Goal: Transaction & Acquisition: Purchase product/service

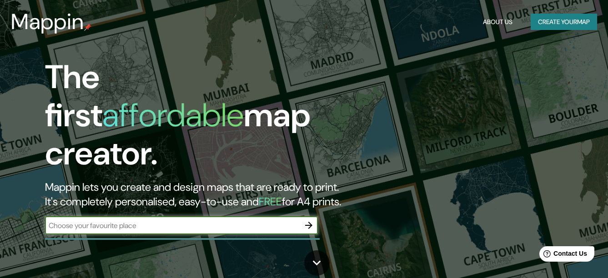
click at [216, 220] on input "text" at bounding box center [172, 225] width 255 height 10
type input "[GEOGRAPHIC_DATA]"
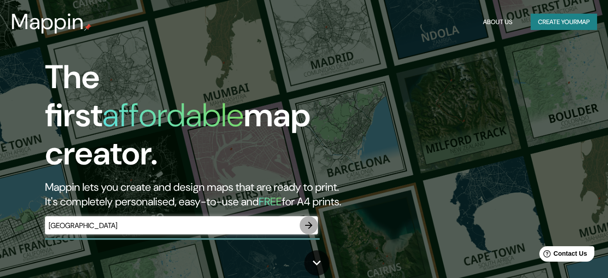
click at [309, 220] on icon "button" at bounding box center [308, 225] width 11 height 11
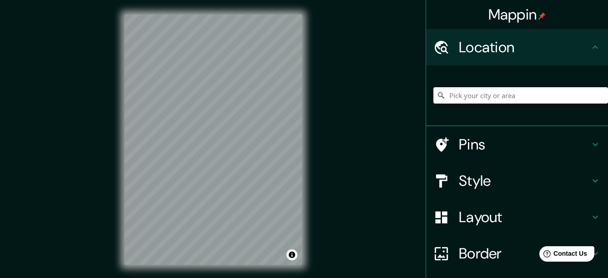
click at [446, 93] on input "Pick your city or area" at bounding box center [520, 95] width 175 height 16
type input "T"
click at [470, 91] on input "[GEOGRAPHIC_DATA], [GEOGRAPHIC_DATA]" at bounding box center [520, 95] width 175 height 16
type input "[GEOGRAPHIC_DATA]"
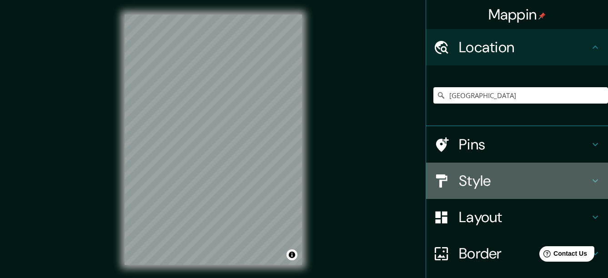
click at [485, 179] on h4 "Style" at bounding box center [524, 181] width 131 height 18
